Goal: Transaction & Acquisition: Purchase product/service

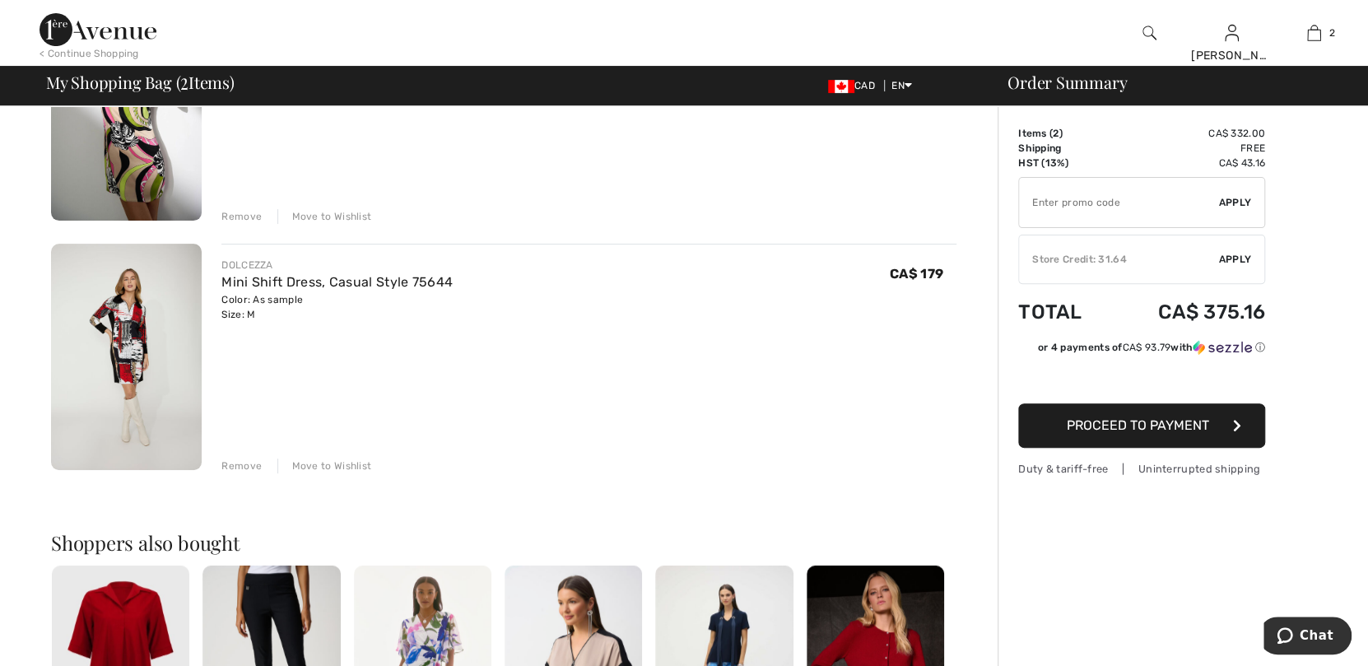
click at [142, 330] on img at bounding box center [126, 357] width 151 height 226
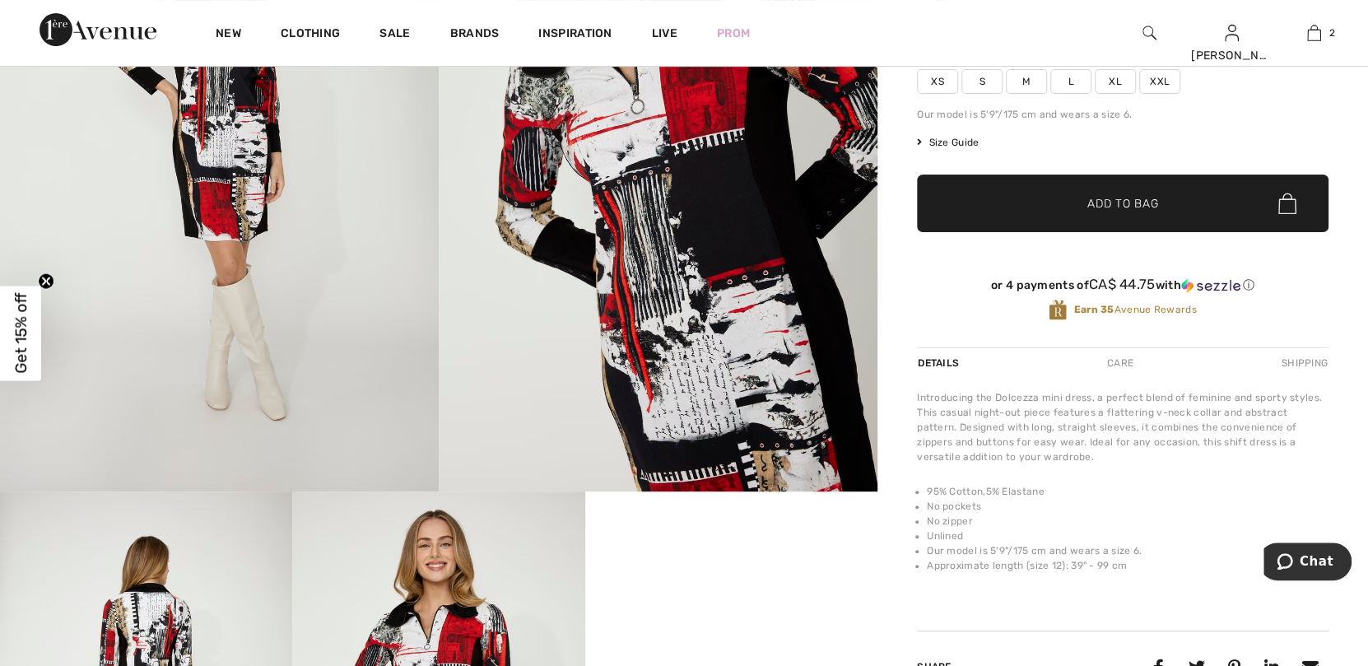
scroll to position [164, 0]
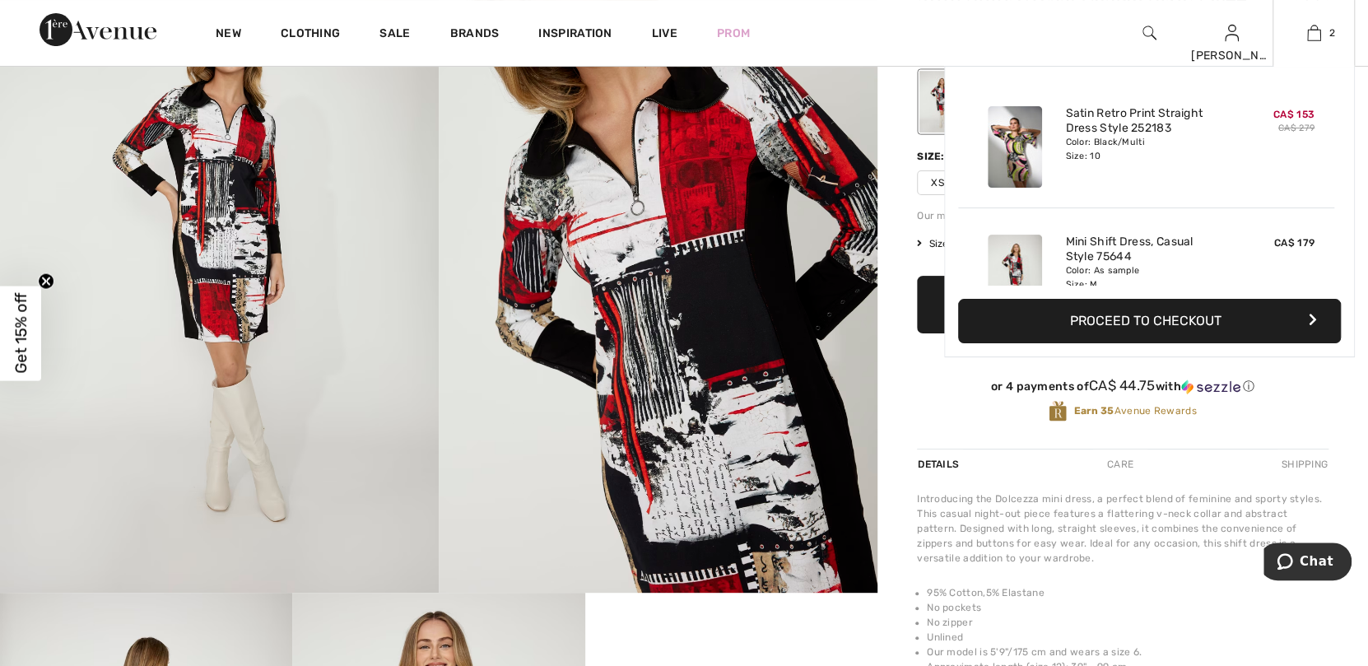
click at [1022, 142] on img at bounding box center [1015, 146] width 54 height 81
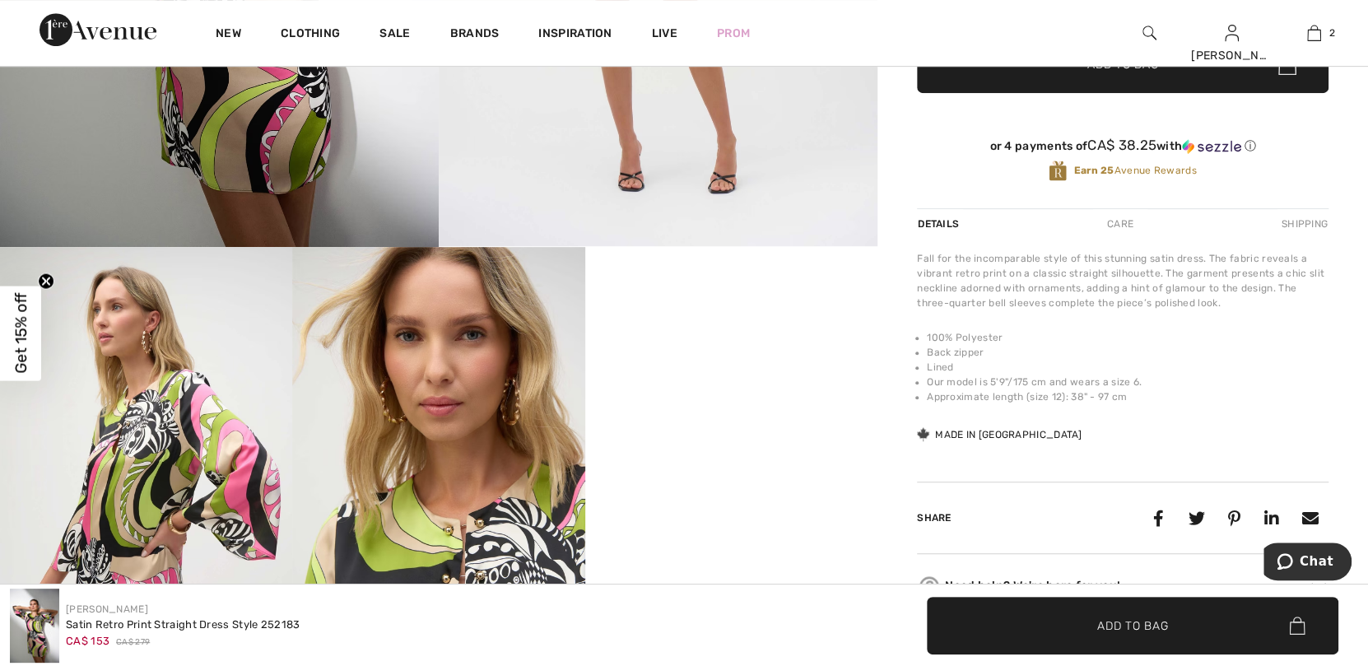
scroll to position [412, 0]
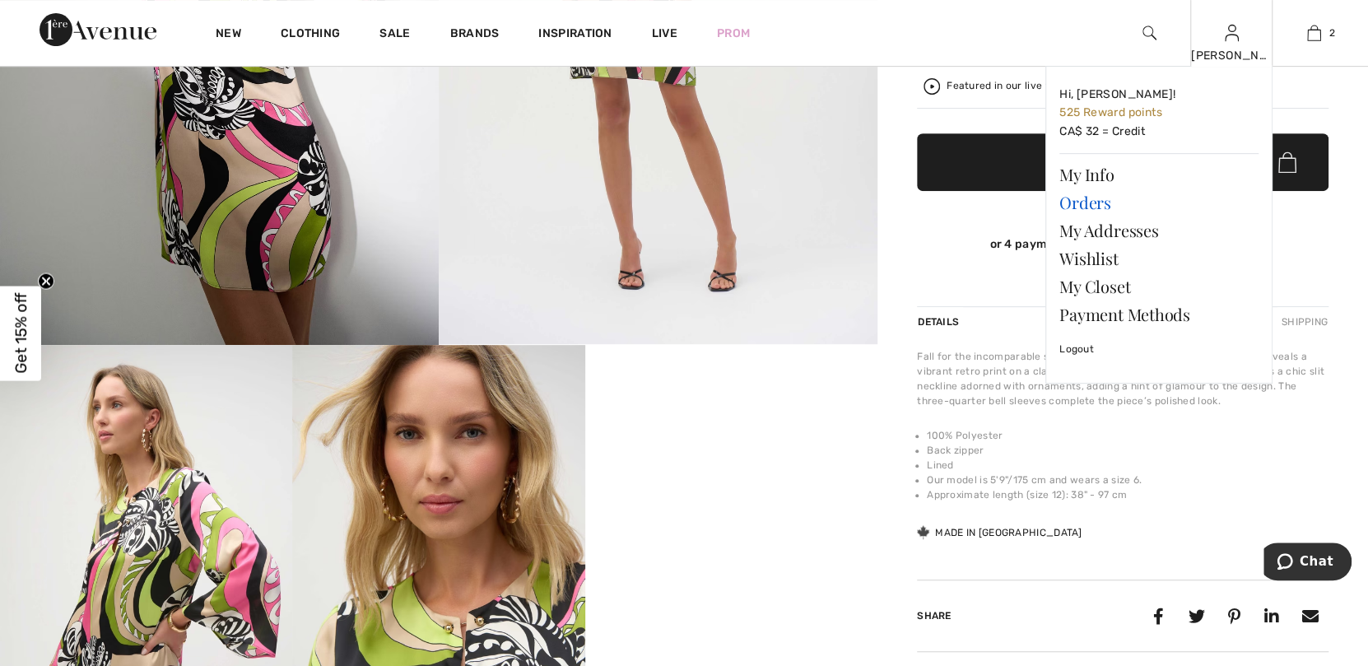
click at [1095, 204] on link "Orders" at bounding box center [1158, 202] width 199 height 28
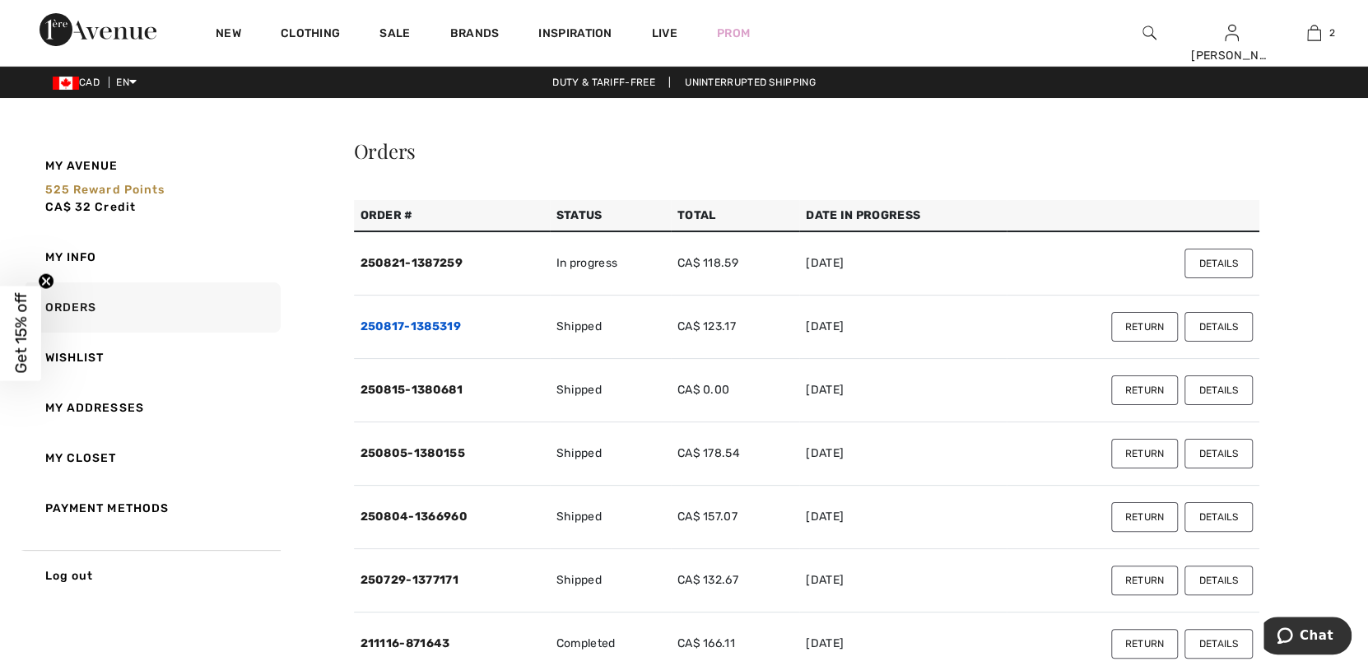
click at [434, 325] on link "250817-1385319" at bounding box center [410, 326] width 100 height 14
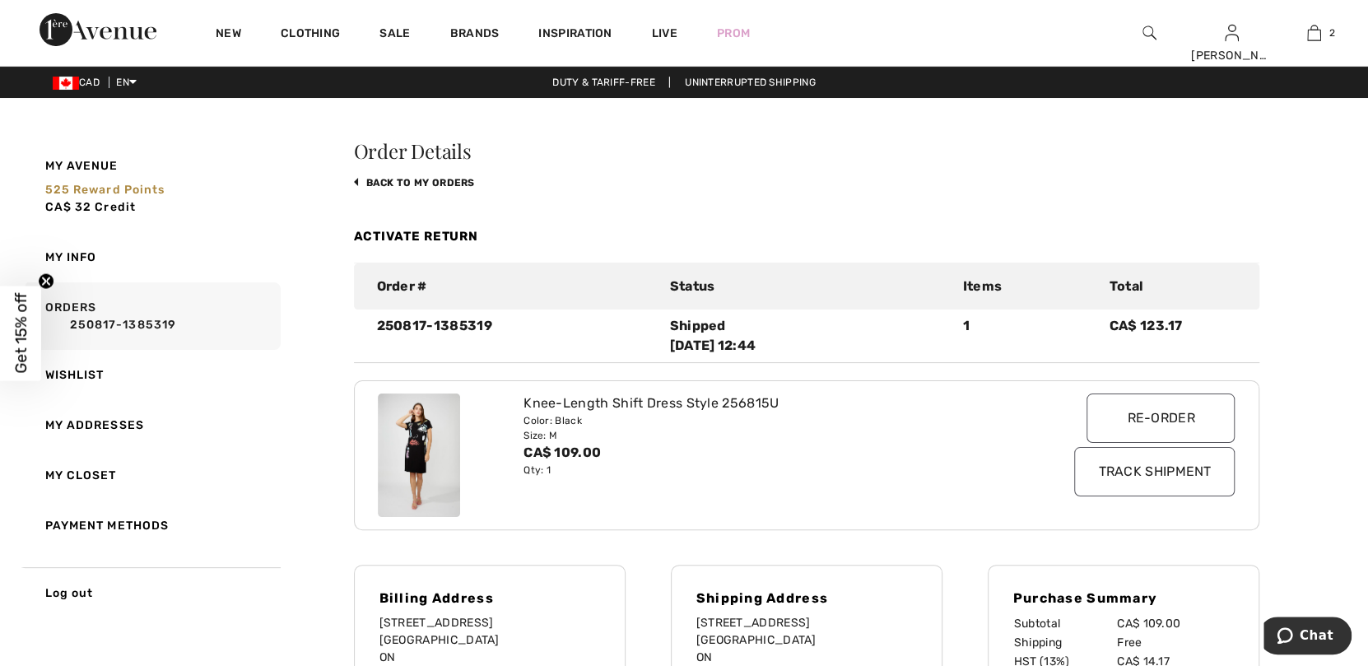
click at [423, 439] on img at bounding box center [419, 454] width 82 height 123
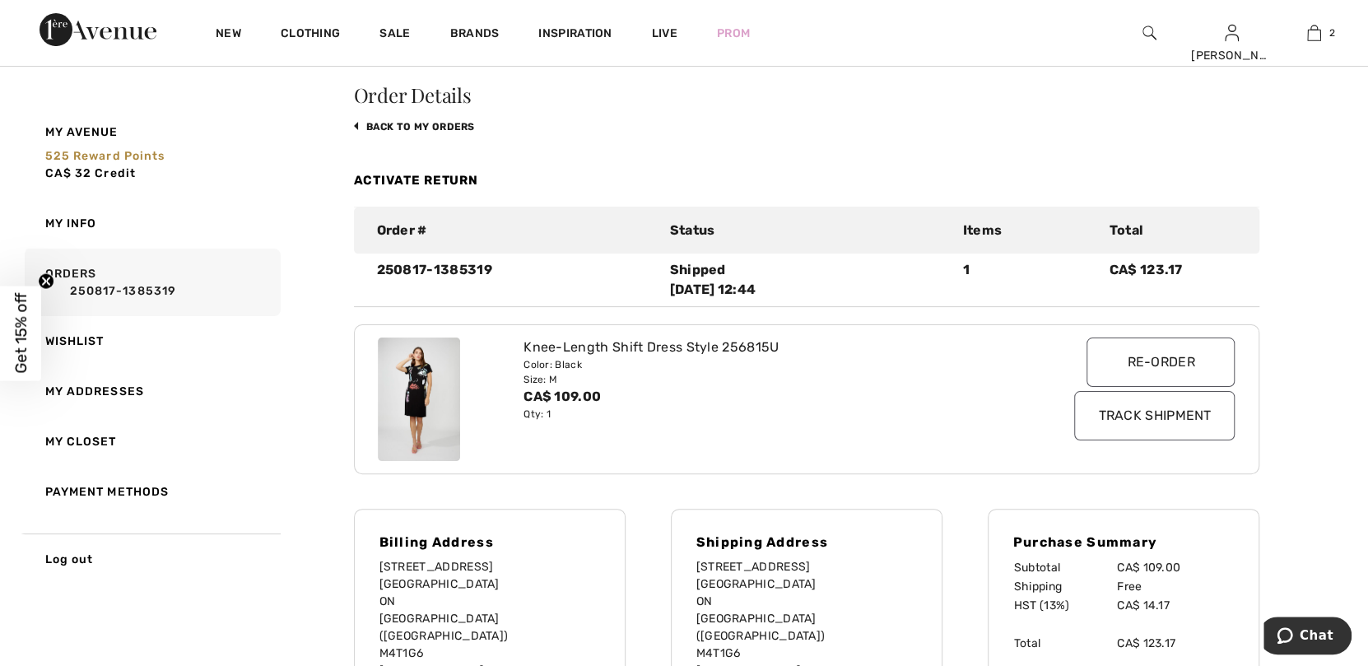
scroll to position [82, 0]
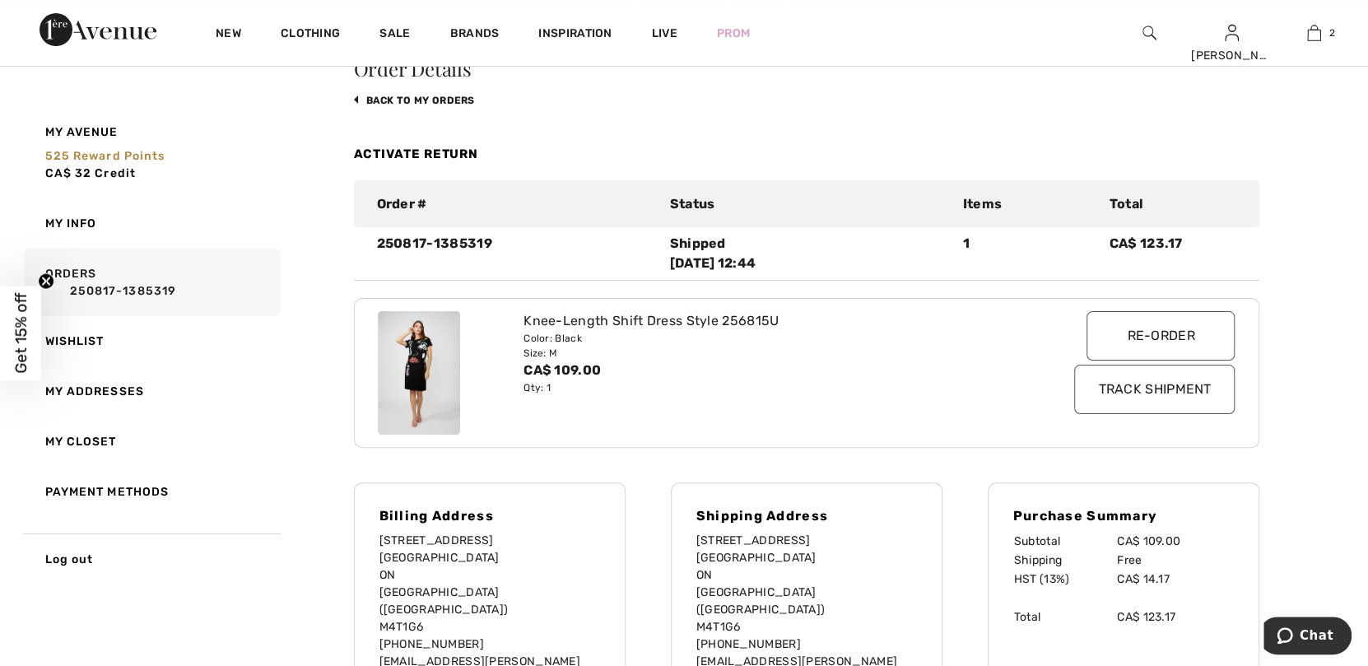
click at [1105, 335] on input "Re-order" at bounding box center [1160, 335] width 148 height 49
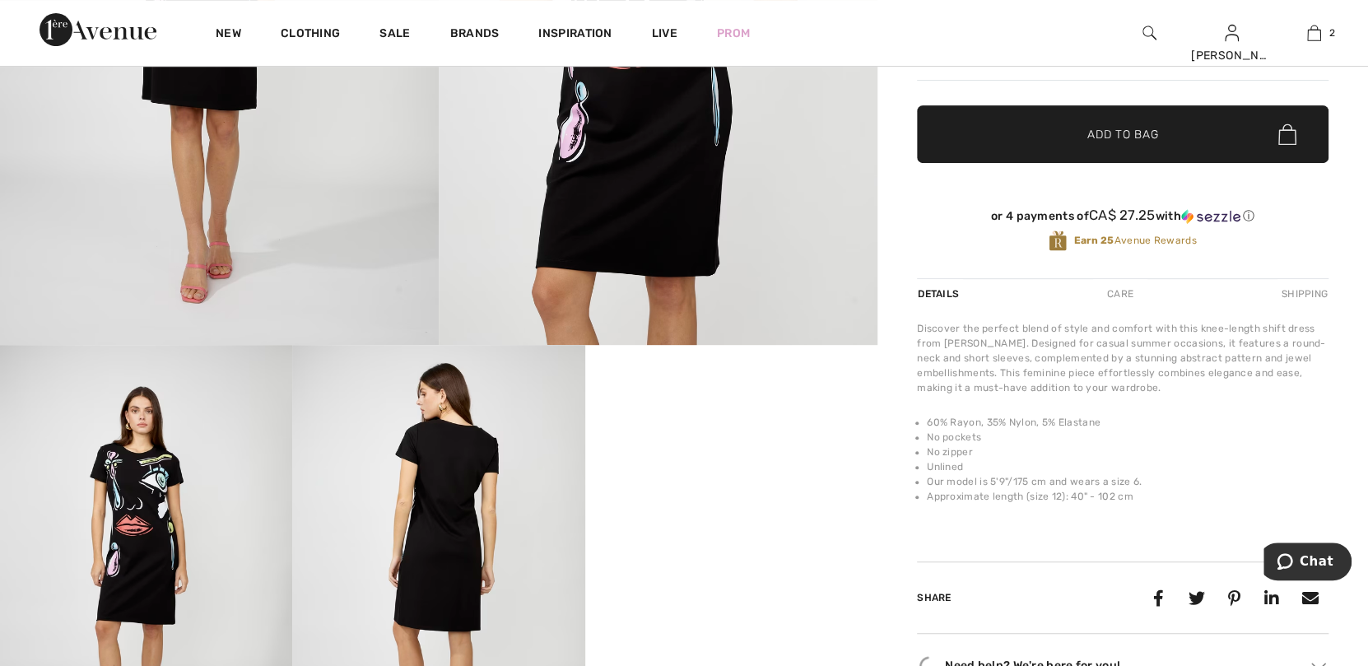
scroll to position [494, 0]
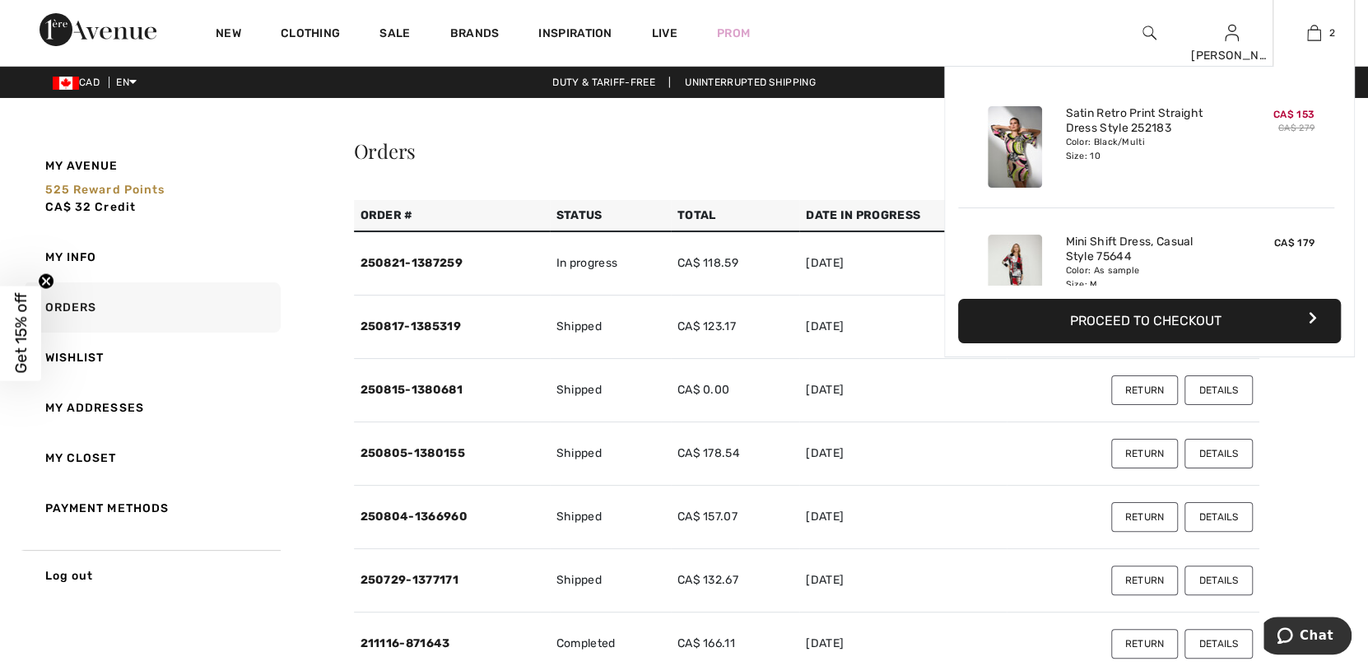
click at [1021, 259] on img at bounding box center [1015, 275] width 54 height 81
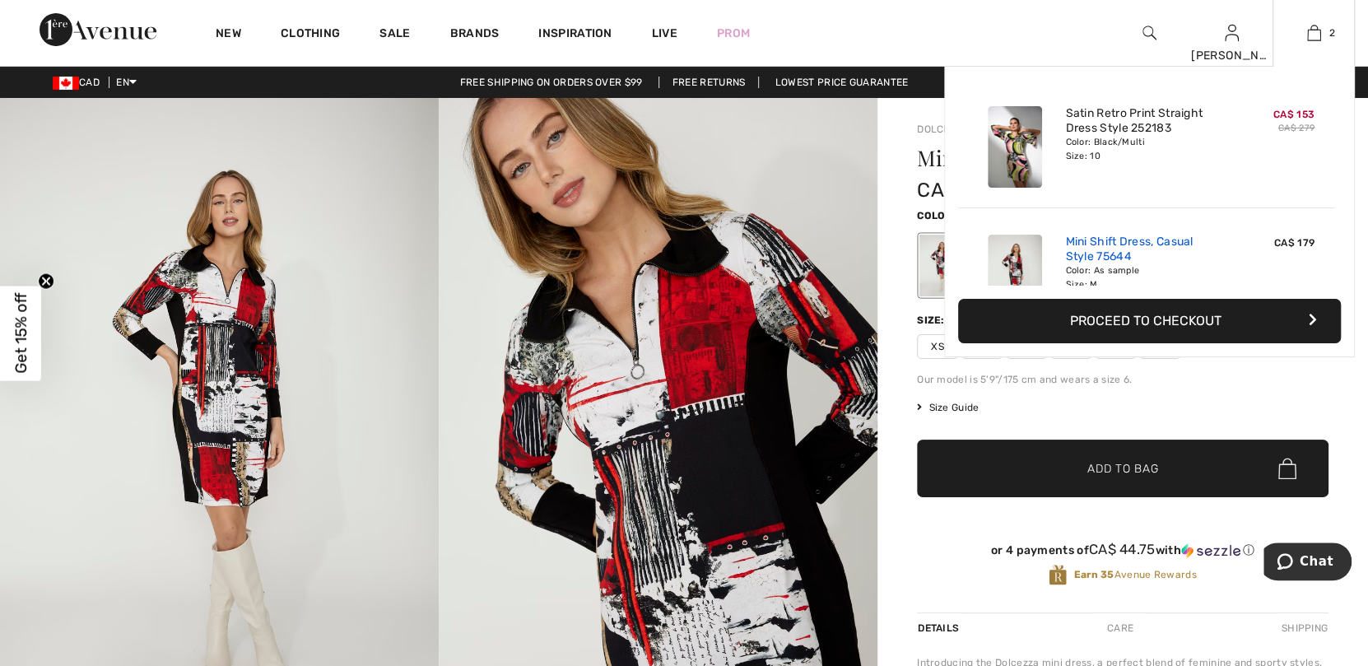
click at [1094, 249] on link "Mini Shift Dress, Casual Style 75644" at bounding box center [1146, 250] width 162 height 30
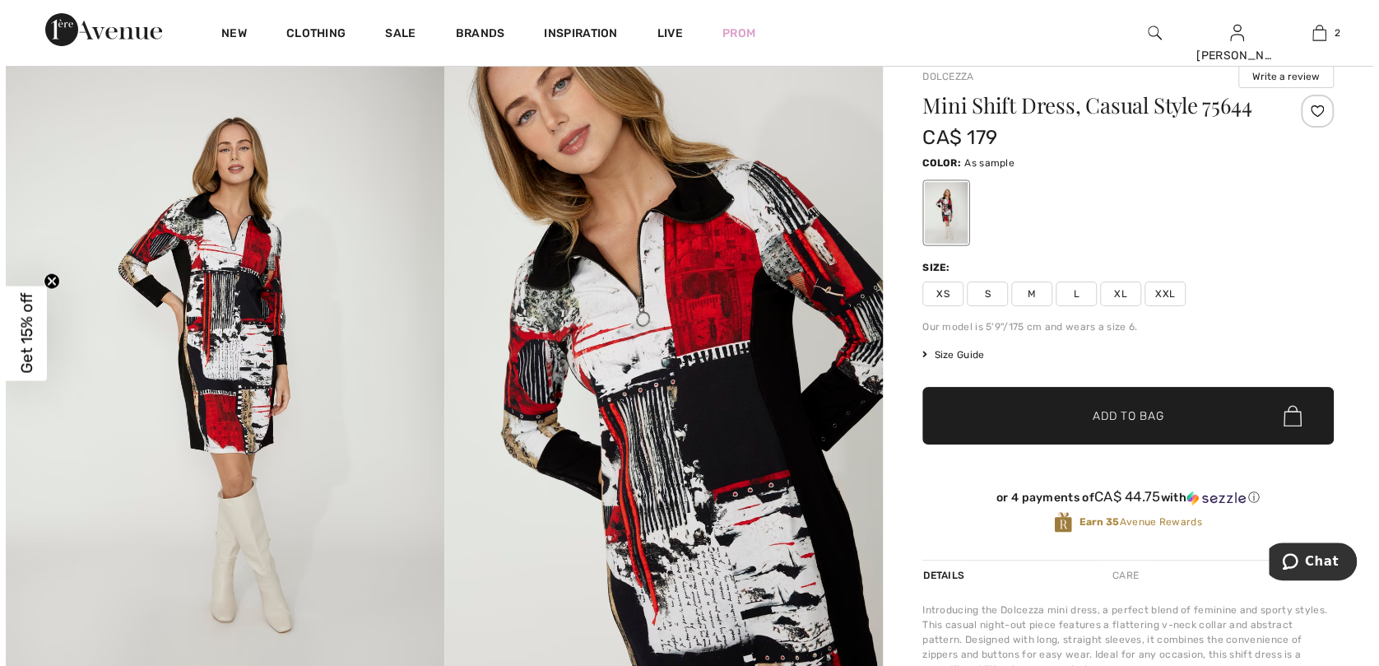
scroll to position [82, 0]
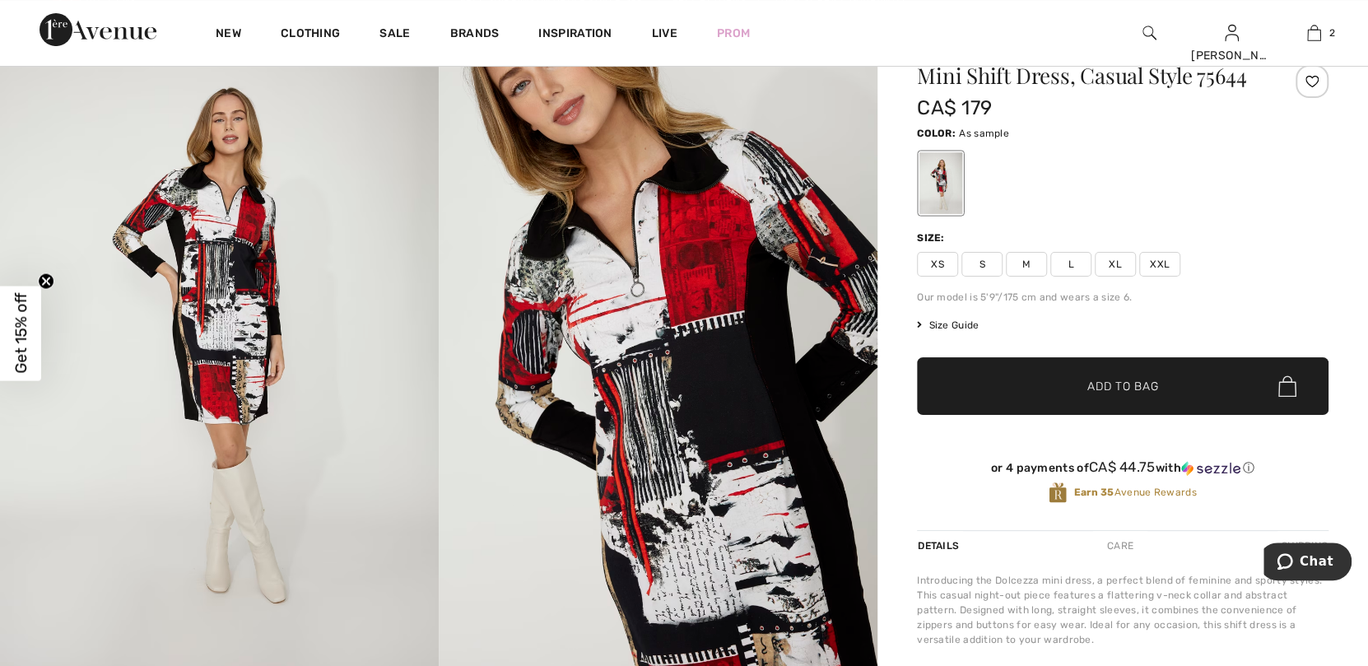
click at [696, 295] on img at bounding box center [658, 345] width 439 height 658
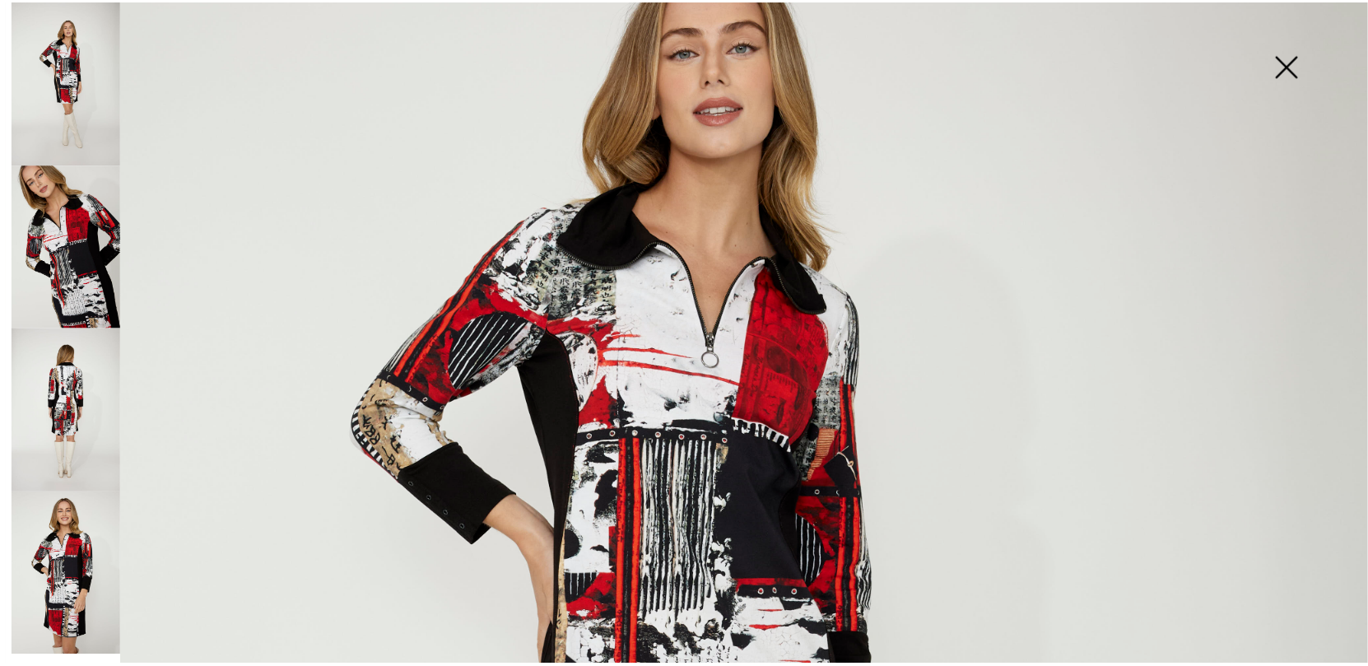
scroll to position [328, 0]
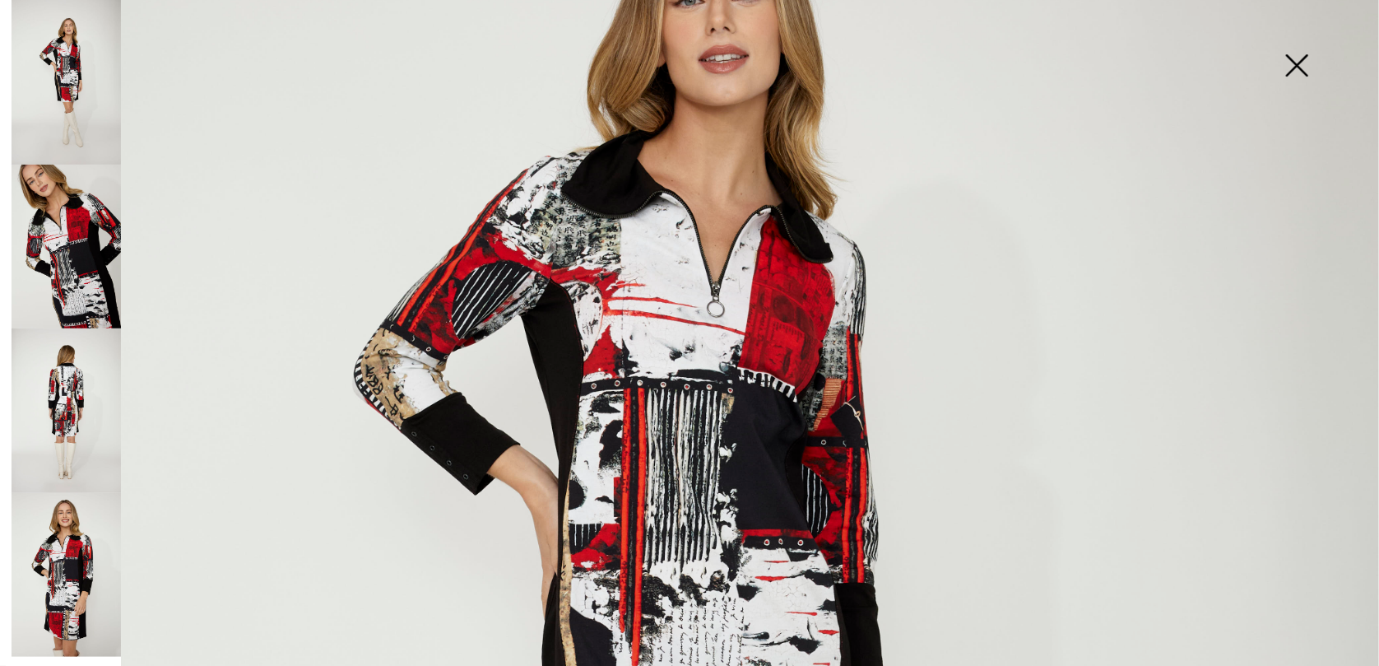
click at [1301, 63] on img at bounding box center [1297, 67] width 82 height 85
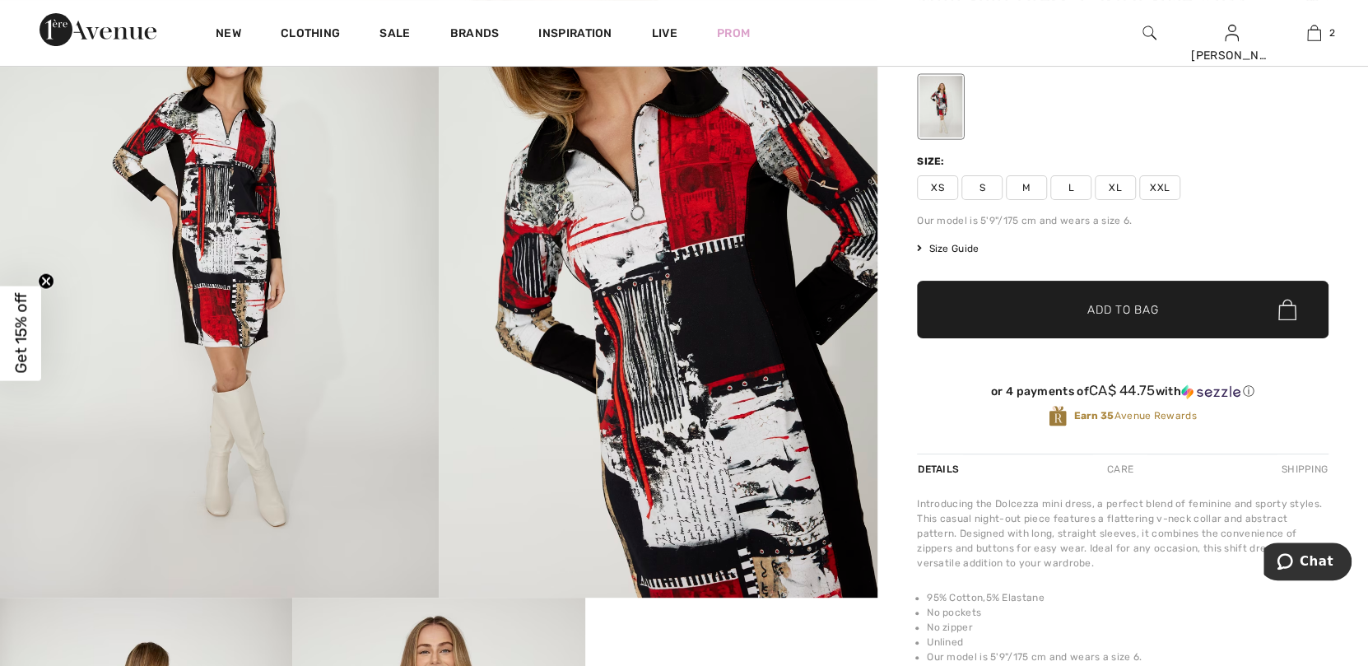
scroll to position [82, 0]
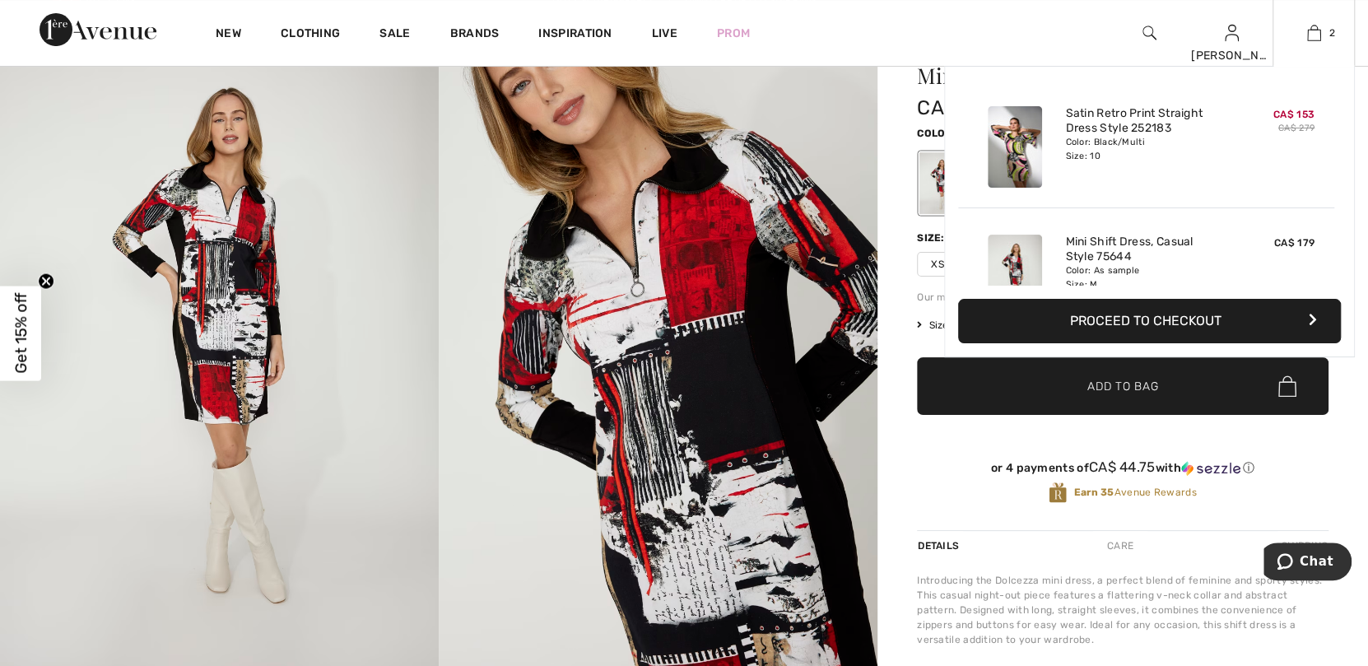
click at [1151, 320] on button "Proceed to Checkout" at bounding box center [1149, 321] width 383 height 44
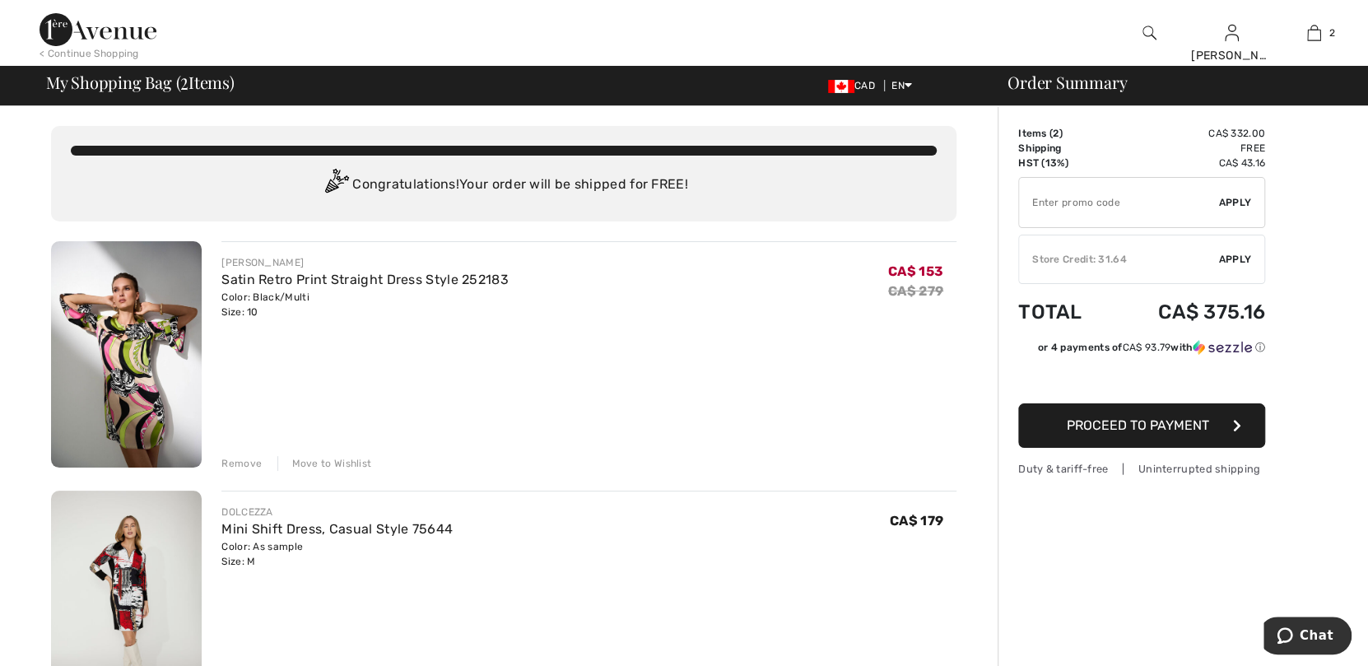
click at [121, 357] on img at bounding box center [126, 354] width 151 height 226
